Goal: Check status: Check status

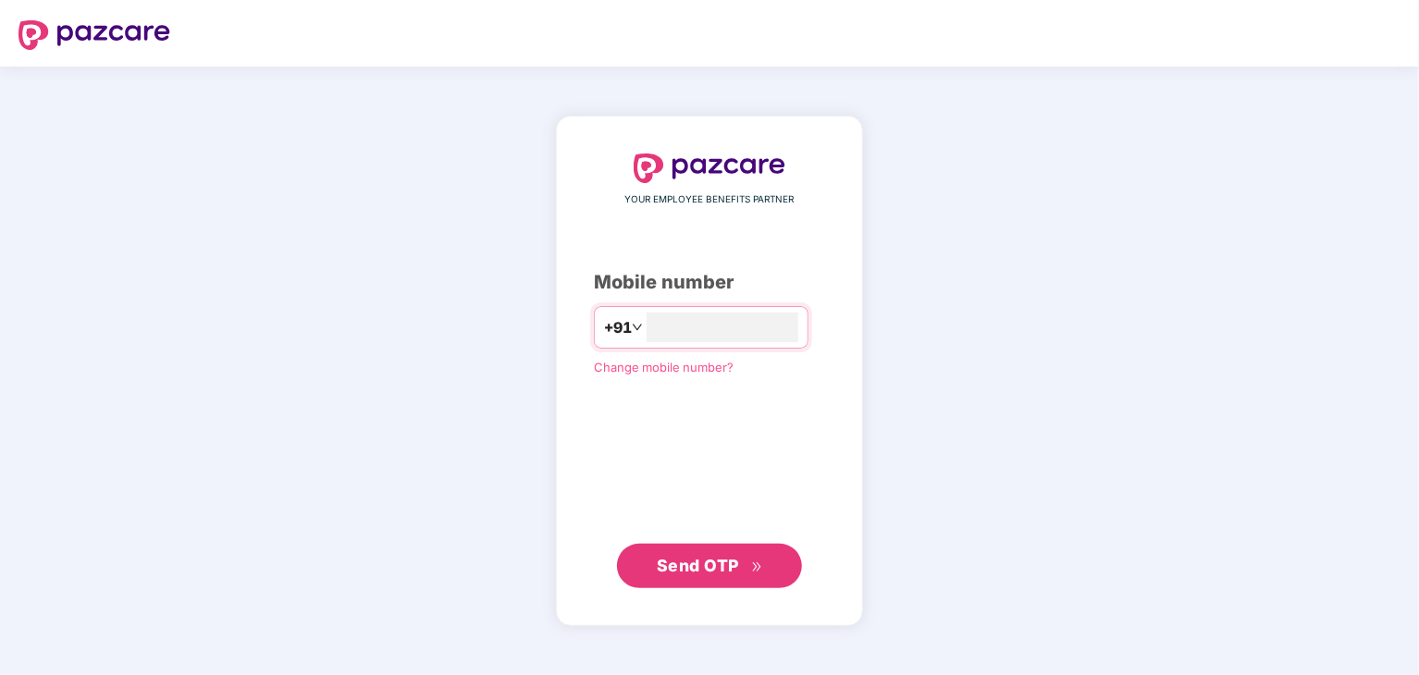
type input "**********"
click at [683, 573] on span "Send OTP" at bounding box center [698, 565] width 82 height 19
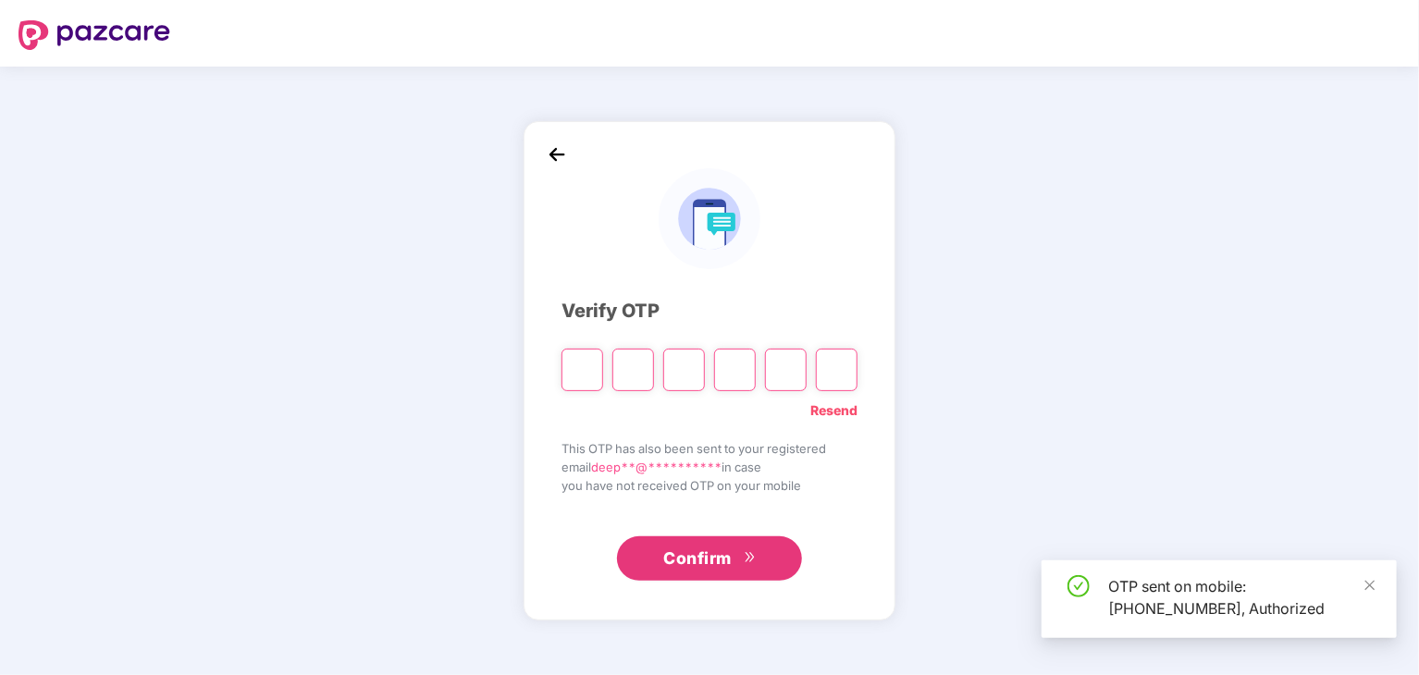
click at [574, 367] on input "Please enter verification code. Digit 1" at bounding box center [582, 370] width 42 height 43
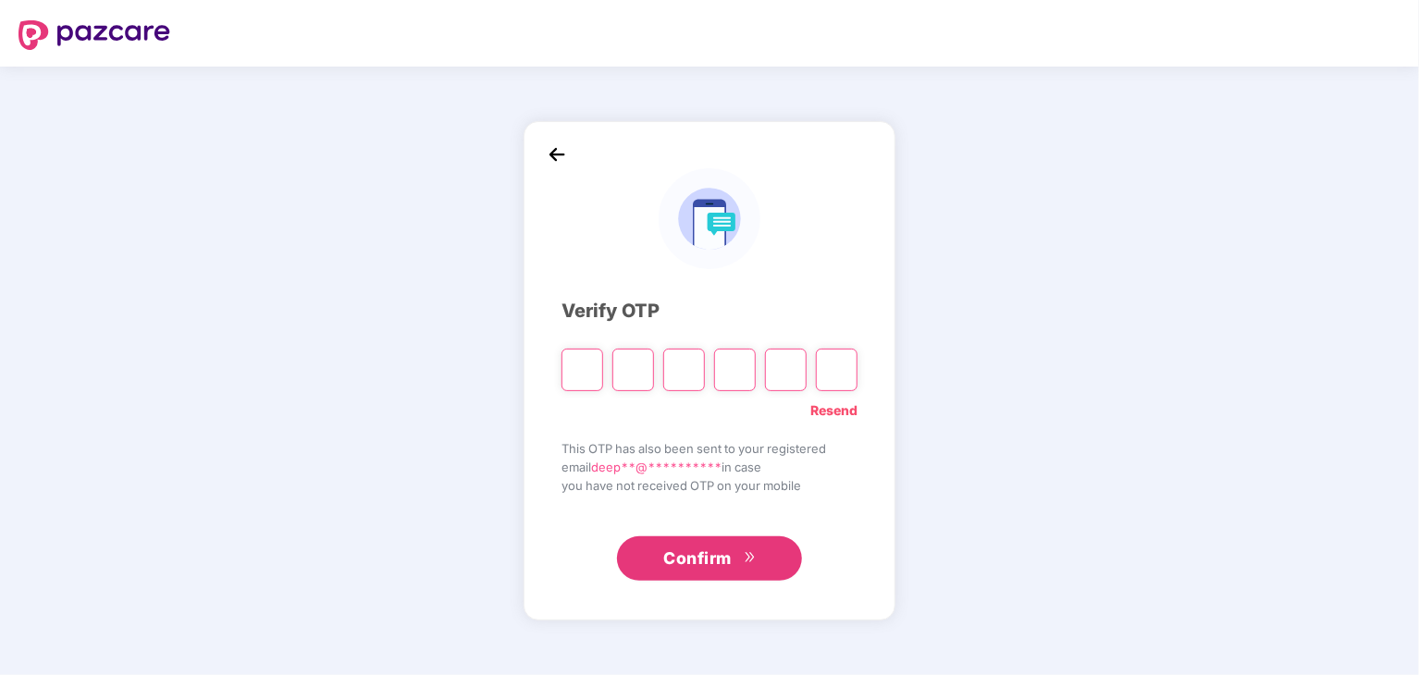
type input "*"
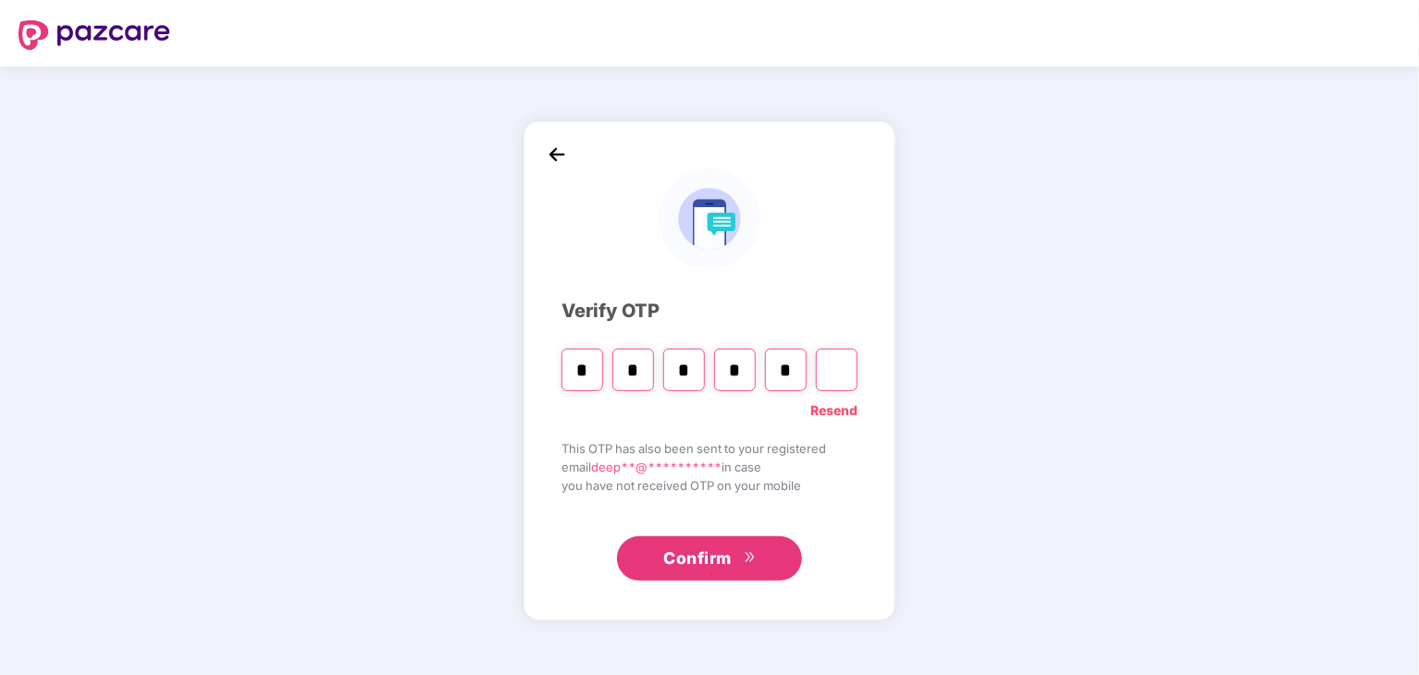
type input "*"
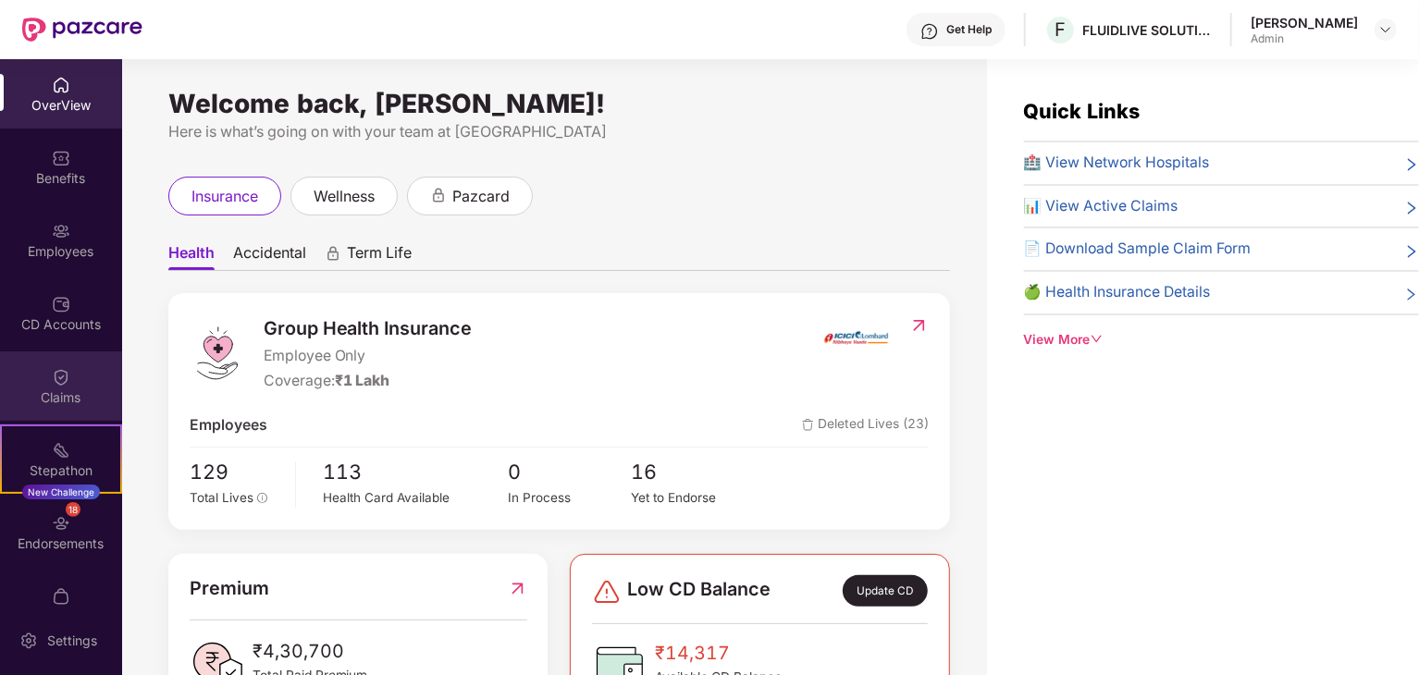
click at [59, 382] on img at bounding box center [61, 377] width 18 height 18
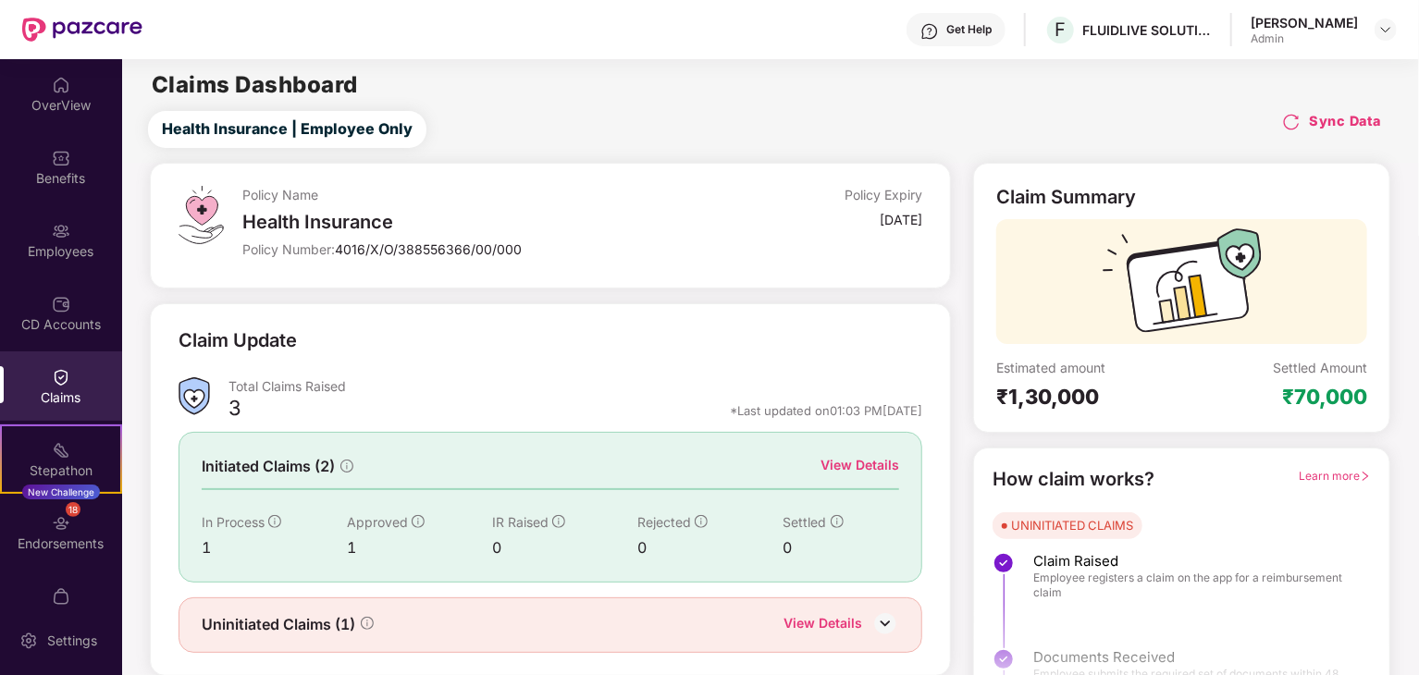
scroll to position [48, 0]
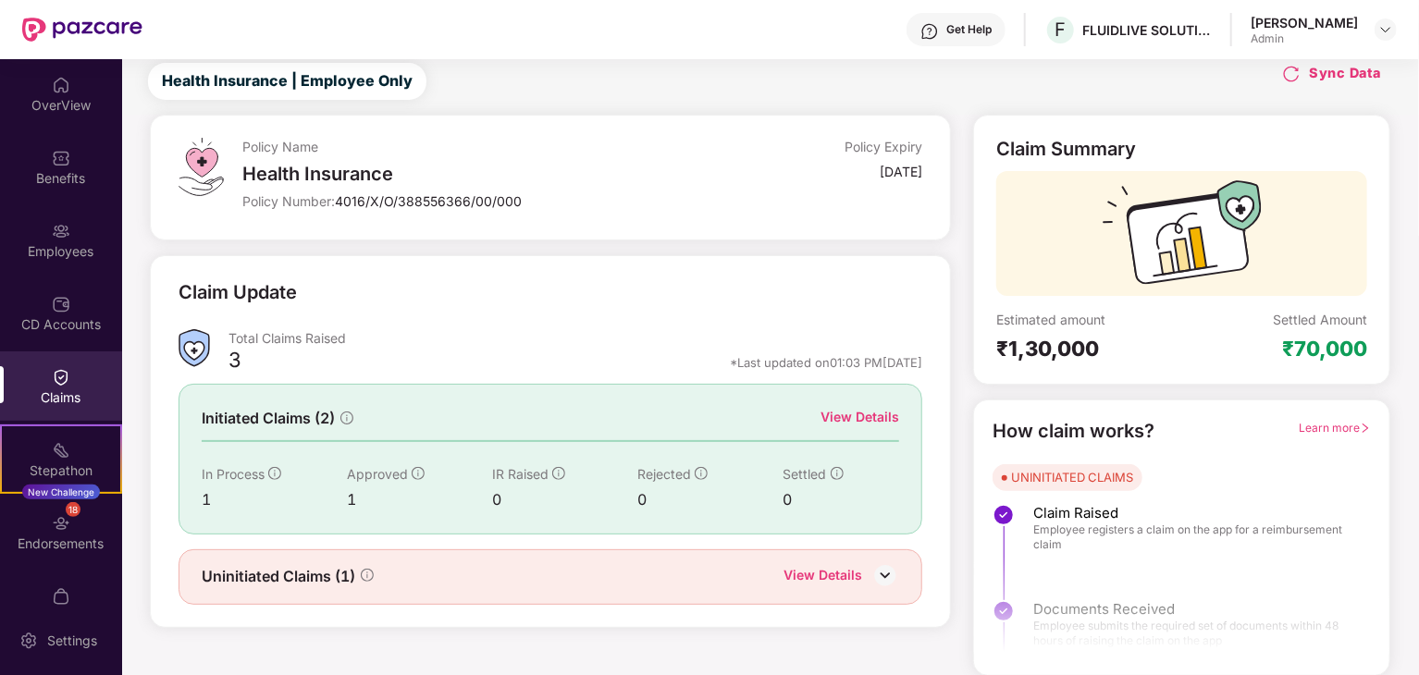
click at [848, 404] on div "Initiated Claims (2) View Details In Process 1 Approved 1 IR Raised 0 Rejected …" at bounding box center [550, 459] width 744 height 150
click at [853, 427] on div "View Details" at bounding box center [859, 418] width 79 height 23
click at [880, 418] on div "View Details" at bounding box center [859, 417] width 79 height 20
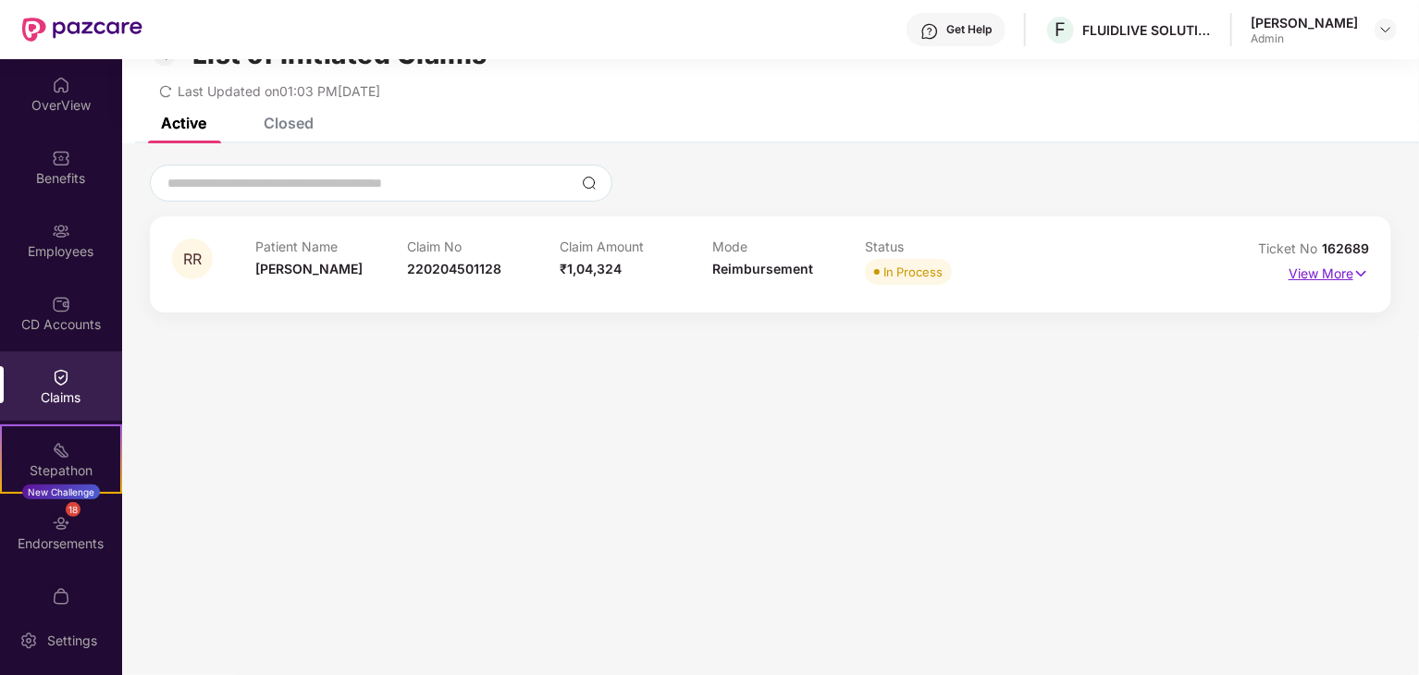
click at [1305, 268] on p "View More" at bounding box center [1328, 271] width 80 height 25
